Goal: Obtain resource: Obtain resource

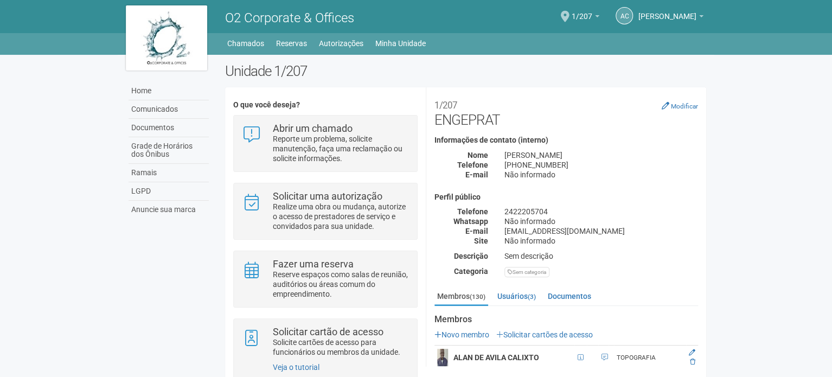
click at [438, 85] on div "Unidade 1/207 O que você deseja? Abrir um chamado Reporte um problema, solicite…" at bounding box center [465, 234] width 497 height 342
click at [723, 134] on body "Aguarde... O2 Corporate & Offices AC [PERSON_NAME] [PERSON_NAME] [EMAIL_ADDRESS…" at bounding box center [416, 188] width 832 height 377
click at [747, 217] on body "Aguarde... O2 Corporate & Offices AC [PERSON_NAME] [PERSON_NAME] [EMAIL_ADDRESS…" at bounding box center [416, 188] width 832 height 377
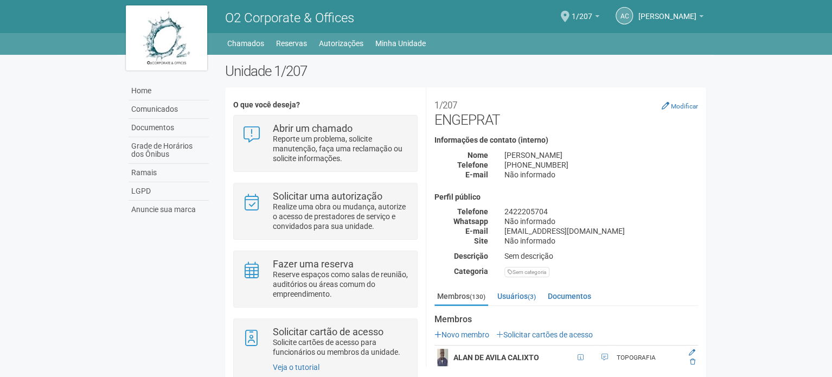
click at [811, 346] on body "Aguarde... O2 Corporate & Offices AC [PERSON_NAME] [PERSON_NAME] [EMAIL_ADDRESS…" at bounding box center [416, 188] width 832 height 377
click at [830, 363] on body "Aguarde... O2 Corporate & Offices AC [PERSON_NAME] [PERSON_NAME] [EMAIL_ADDRESS…" at bounding box center [416, 188] width 832 height 377
click at [827, 356] on body "Aguarde... O2 Corporate & Offices AC [PERSON_NAME] [PERSON_NAME] [EMAIL_ADDRESS…" at bounding box center [416, 188] width 832 height 377
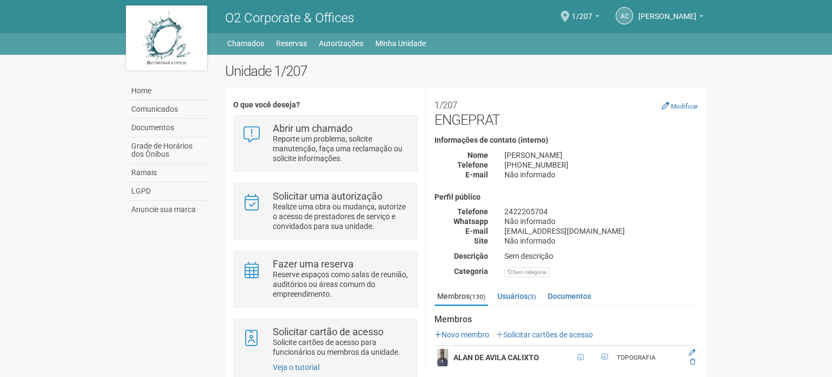
click at [813, 369] on body "Aguarde... O2 Corporate & Offices AC [PERSON_NAME] [PERSON_NAME] [EMAIL_ADDRESS…" at bounding box center [416, 188] width 832 height 377
click at [799, 336] on body "Aguarde... O2 Corporate & Offices AC [PERSON_NAME] [PERSON_NAME] [EMAIL_ADDRESS…" at bounding box center [416, 188] width 832 height 377
drag, startPoint x: 584, startPoint y: 282, endPoint x: 577, endPoint y: 292, distance: 12.5
click at [577, 292] on link "Documentos" at bounding box center [569, 296] width 49 height 16
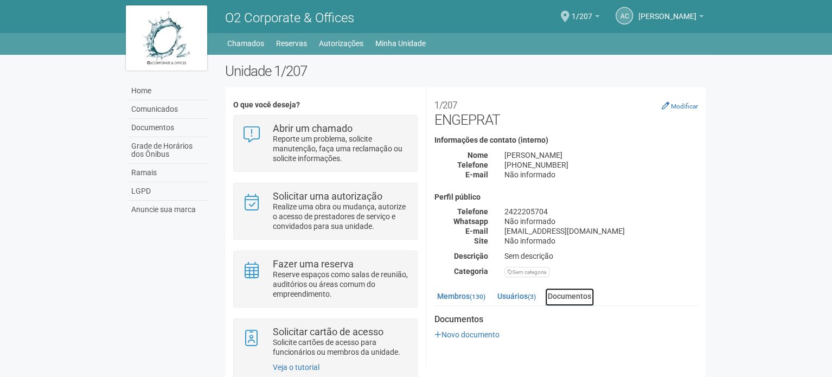
click at [577, 292] on link "Documentos" at bounding box center [569, 297] width 49 height 18
click at [569, 318] on strong "Documentos" at bounding box center [566, 320] width 264 height 10
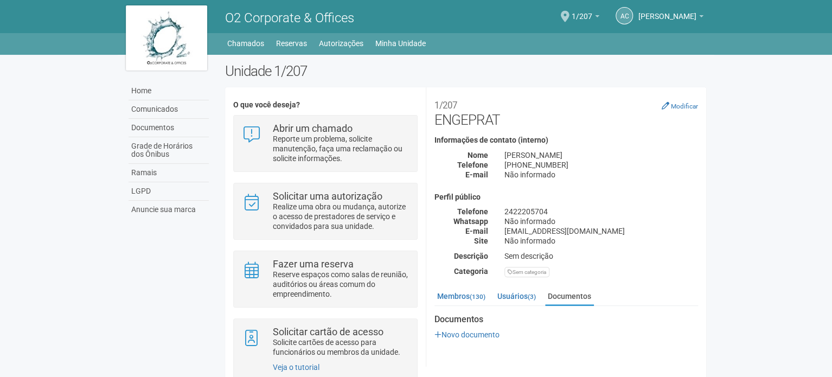
click at [618, 373] on div "O que você deseja? Abrir um chamado Reporte um problema, solicite manutenção, f…" at bounding box center [465, 243] width 481 height 296
click at [618, 302] on ul "Membros (130) Usuários (3) Documentos" at bounding box center [566, 297] width 264 height 18
click at [683, 297] on ul "Membros (130) Usuários (3) Documentos" at bounding box center [566, 297] width 264 height 18
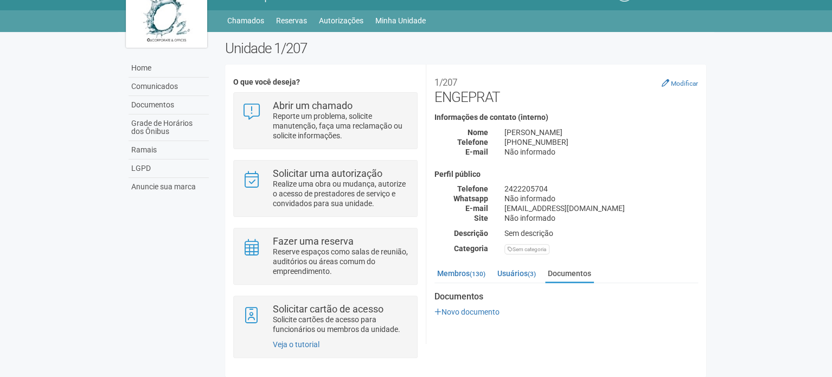
scroll to position [27, 0]
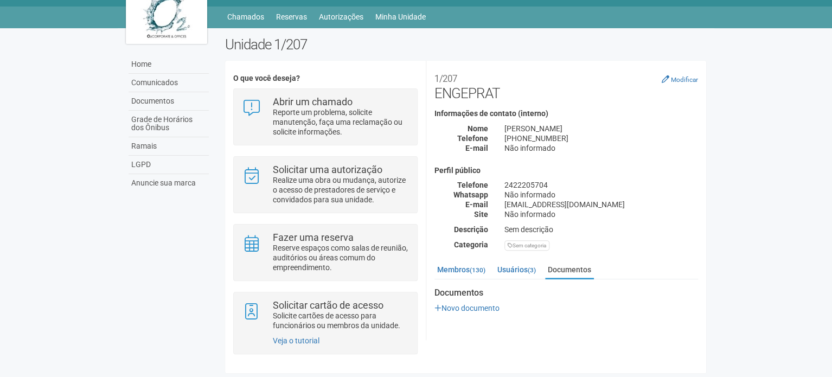
click at [683, 297] on strong "Documentos" at bounding box center [566, 293] width 264 height 10
click at [697, 301] on div "Documentos Novo documento Enviando..." at bounding box center [566, 300] width 264 height 25
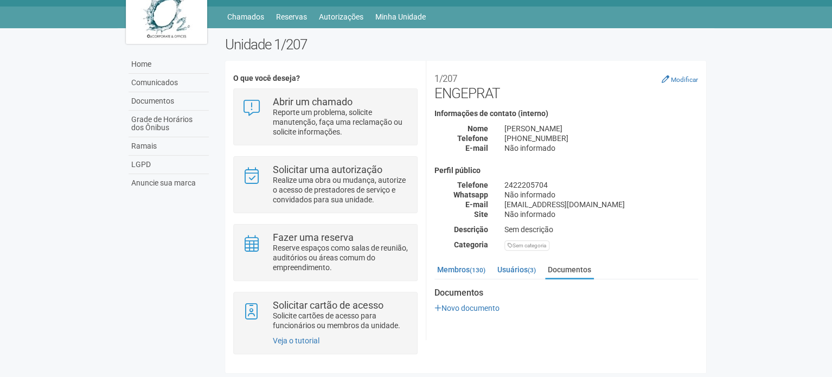
click at [697, 301] on div "Documentos Novo documento Enviando..." at bounding box center [566, 300] width 264 height 25
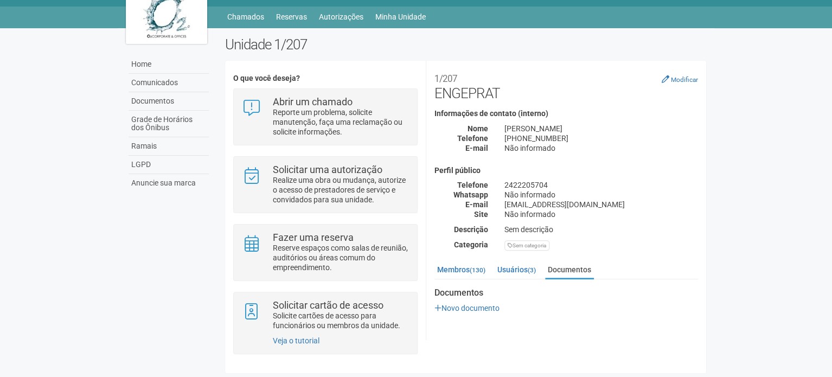
click at [697, 301] on div "Documentos Novo documento Enviando..." at bounding box center [566, 300] width 264 height 25
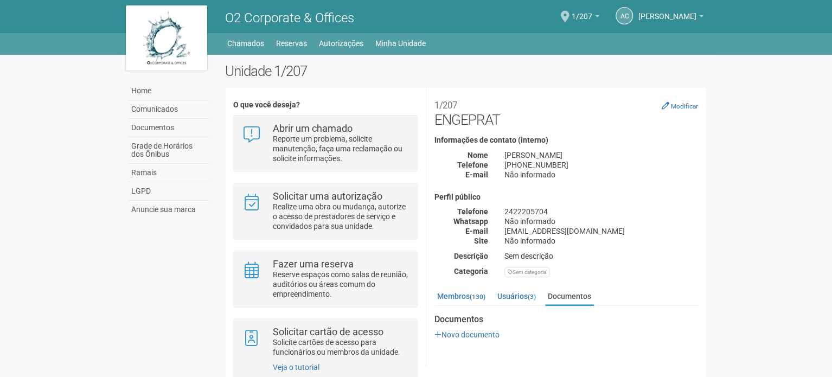
click at [679, 327] on div "Documentos Novo documento Enviando..." at bounding box center [566, 327] width 264 height 25
